Goal: Task Accomplishment & Management: Use online tool/utility

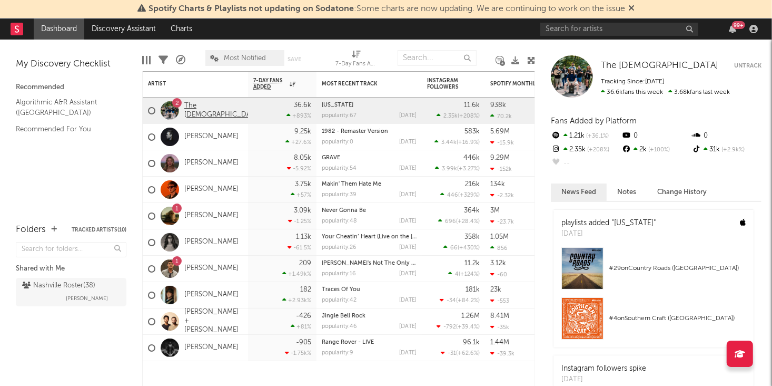
click at [210, 112] on link "The [DEMOGRAPHIC_DATA]" at bounding box center [222, 111] width 77 height 18
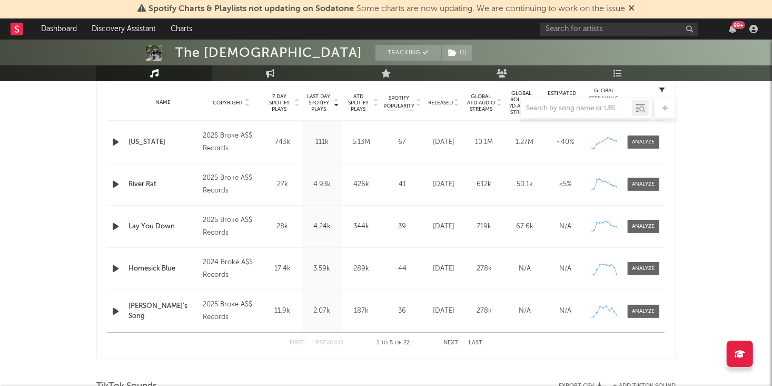
select select "6m"
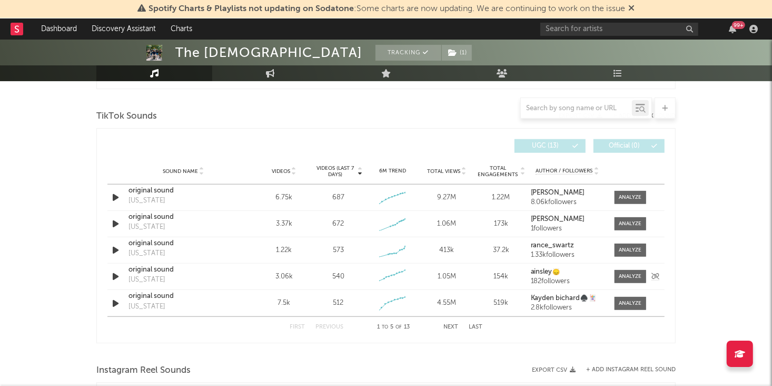
scroll to position [680, 0]
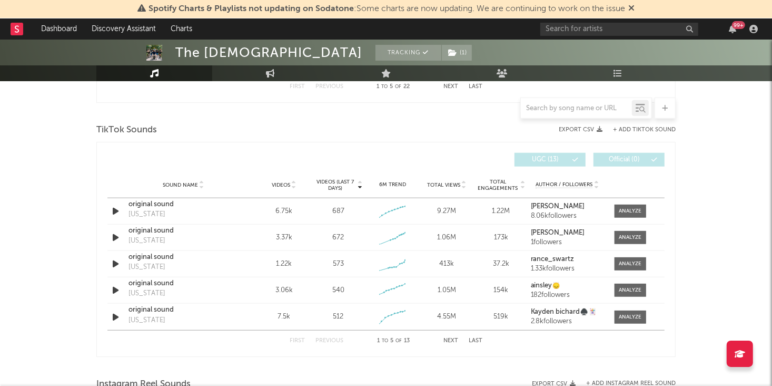
click at [447, 341] on button "Next" at bounding box center [451, 341] width 15 height 6
click at [319, 339] on button "Previous" at bounding box center [330, 341] width 28 height 6
click at [455, 339] on button "Next" at bounding box center [451, 341] width 15 height 6
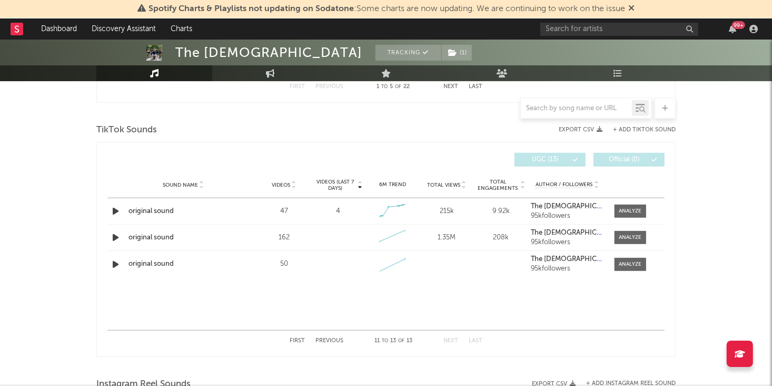
click at [327, 338] on button "Previous" at bounding box center [330, 341] width 28 height 6
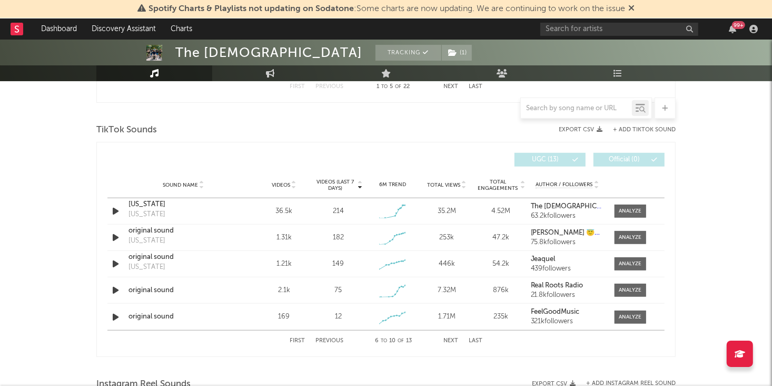
click at [327, 338] on button "Previous" at bounding box center [330, 341] width 28 height 6
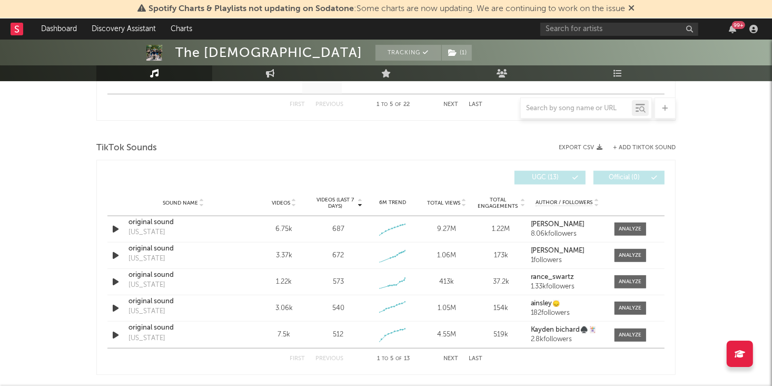
scroll to position [665, 0]
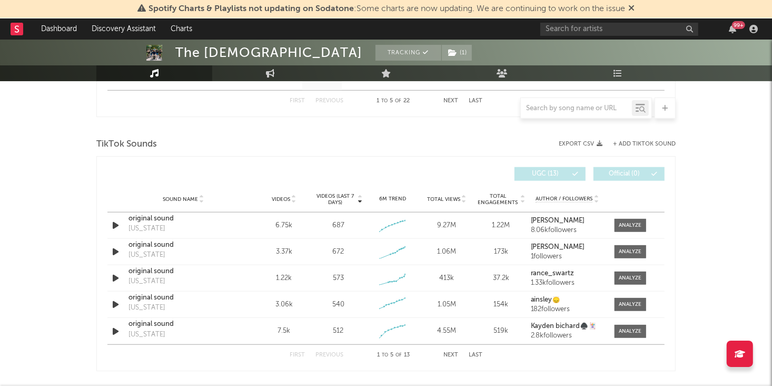
click at [666, 143] on button "+ Add TikTok Sound" at bounding box center [644, 144] width 63 height 6
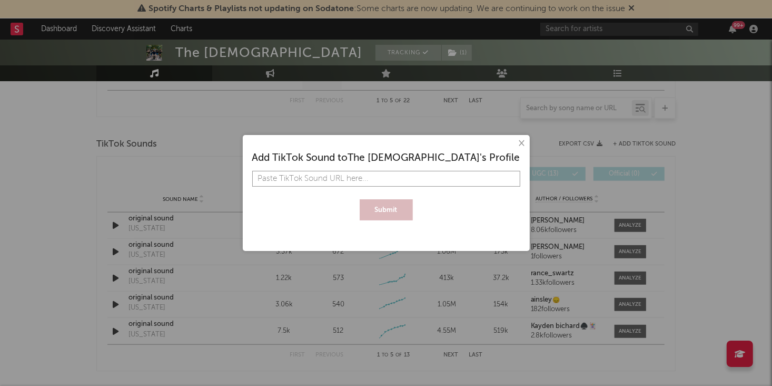
paste input "[URL][DOMAIN_NAME]"
type input "[URL][DOMAIN_NAME]"
click at [377, 218] on button "Submit" at bounding box center [386, 209] width 53 height 21
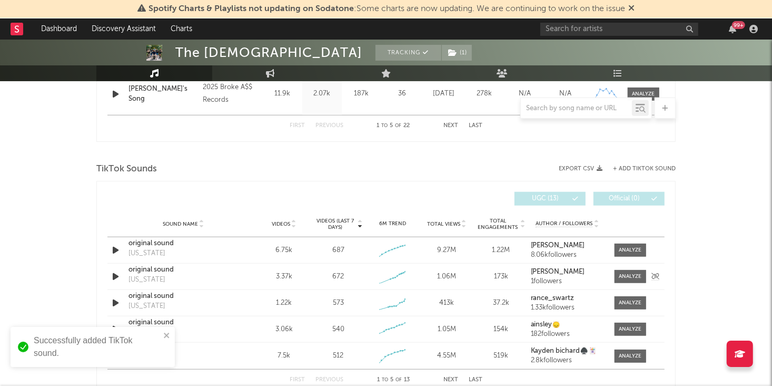
scroll to position [700, 0]
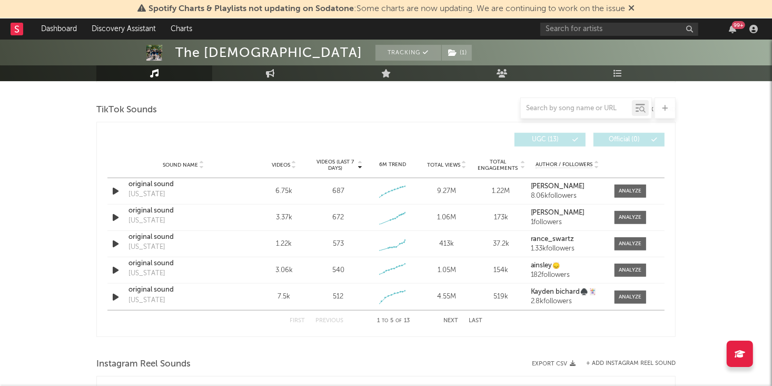
click at [452, 320] on button "Next" at bounding box center [451, 321] width 15 height 6
click at [326, 318] on button "Previous" at bounding box center [330, 321] width 28 height 6
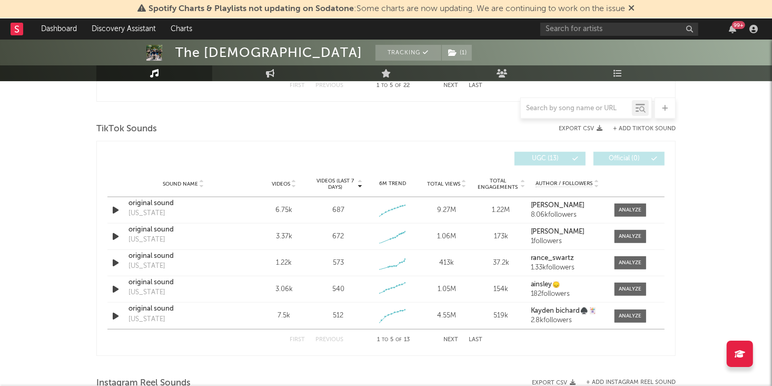
scroll to position [677, 0]
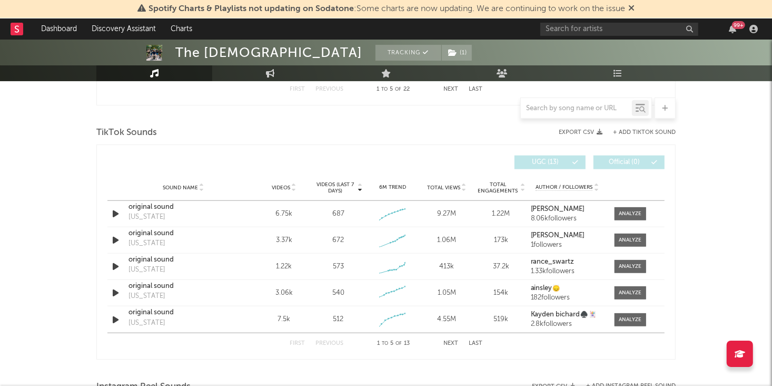
click at [446, 340] on button "Next" at bounding box center [451, 343] width 15 height 6
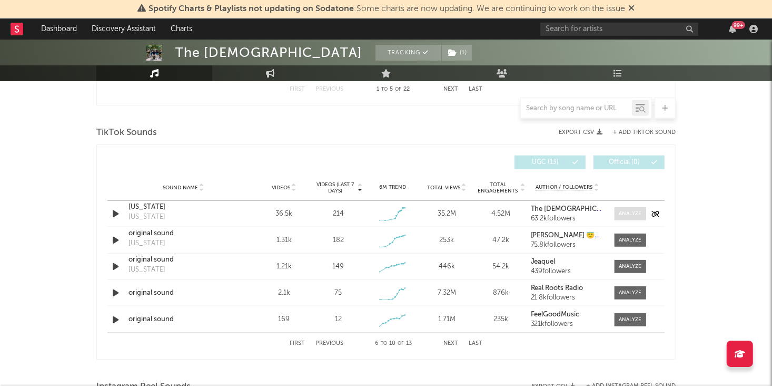
click at [627, 207] on span at bounding box center [631, 213] width 32 height 13
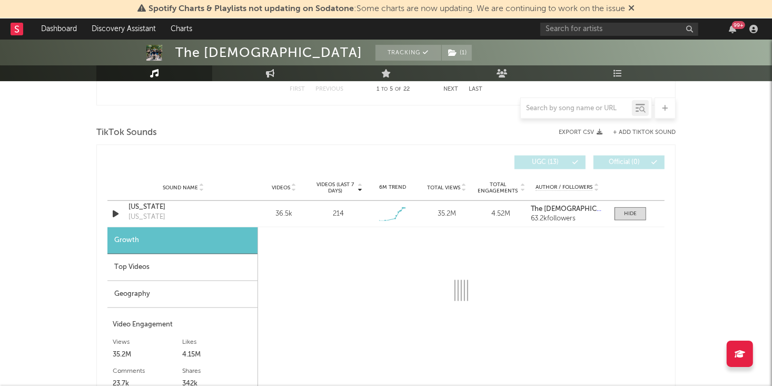
select select "1w"
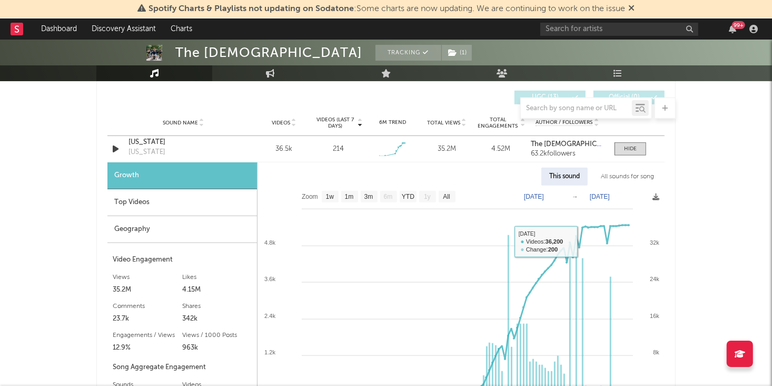
scroll to position [736, 0]
